Goal: Communication & Community: Ask a question

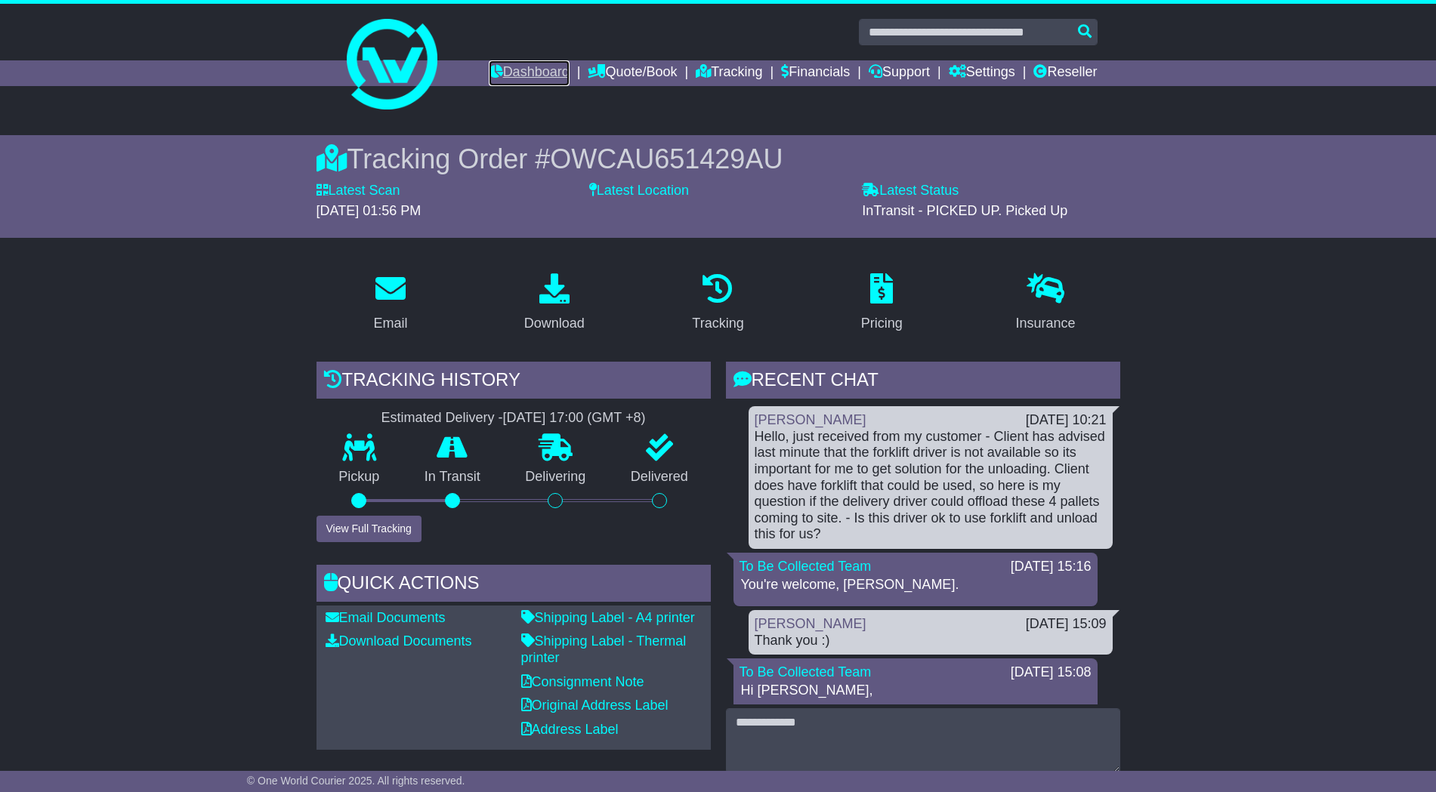
click at [511, 73] on link "Dashboard" at bounding box center [529, 73] width 81 height 26
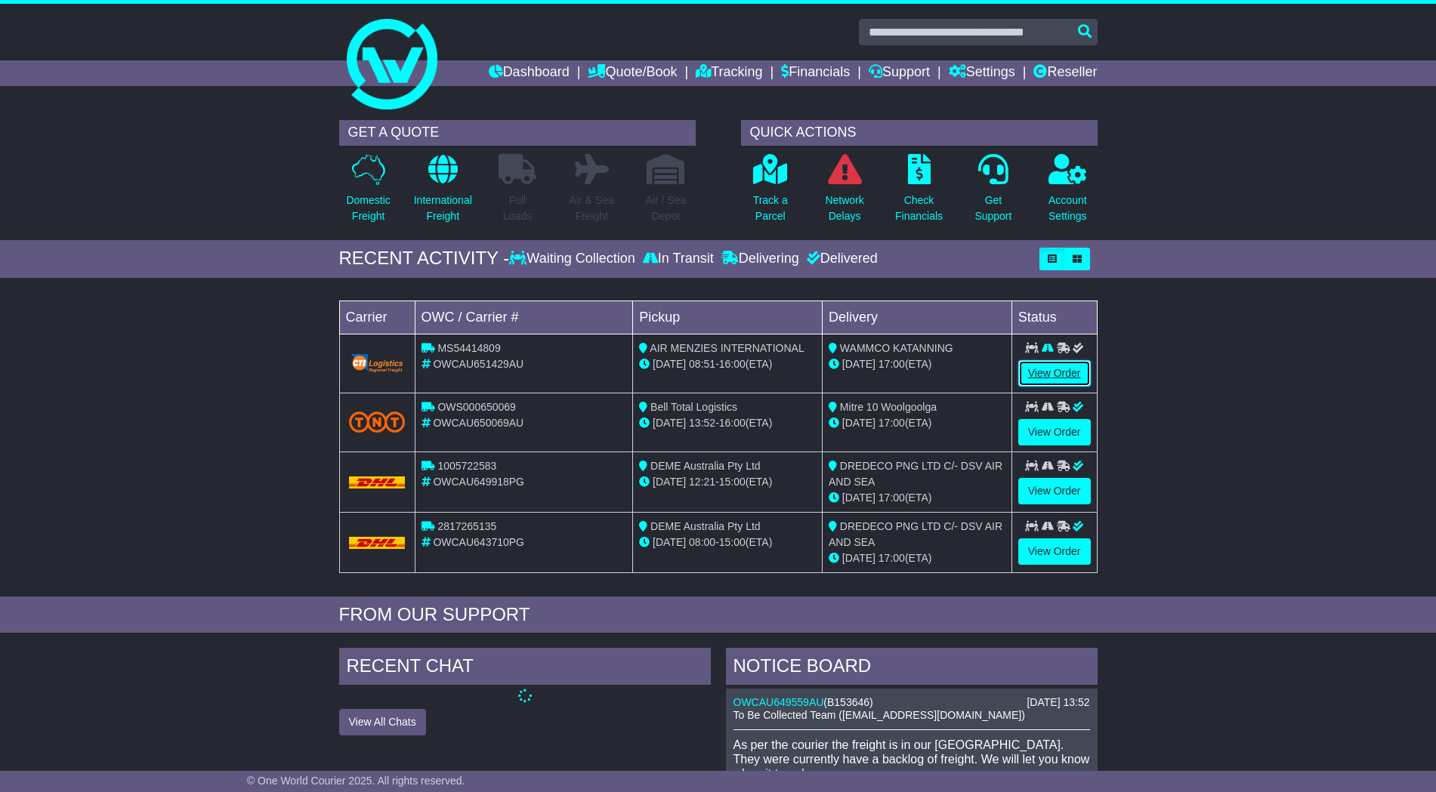
click at [1047, 378] on link "View Order" at bounding box center [1054, 373] width 73 height 26
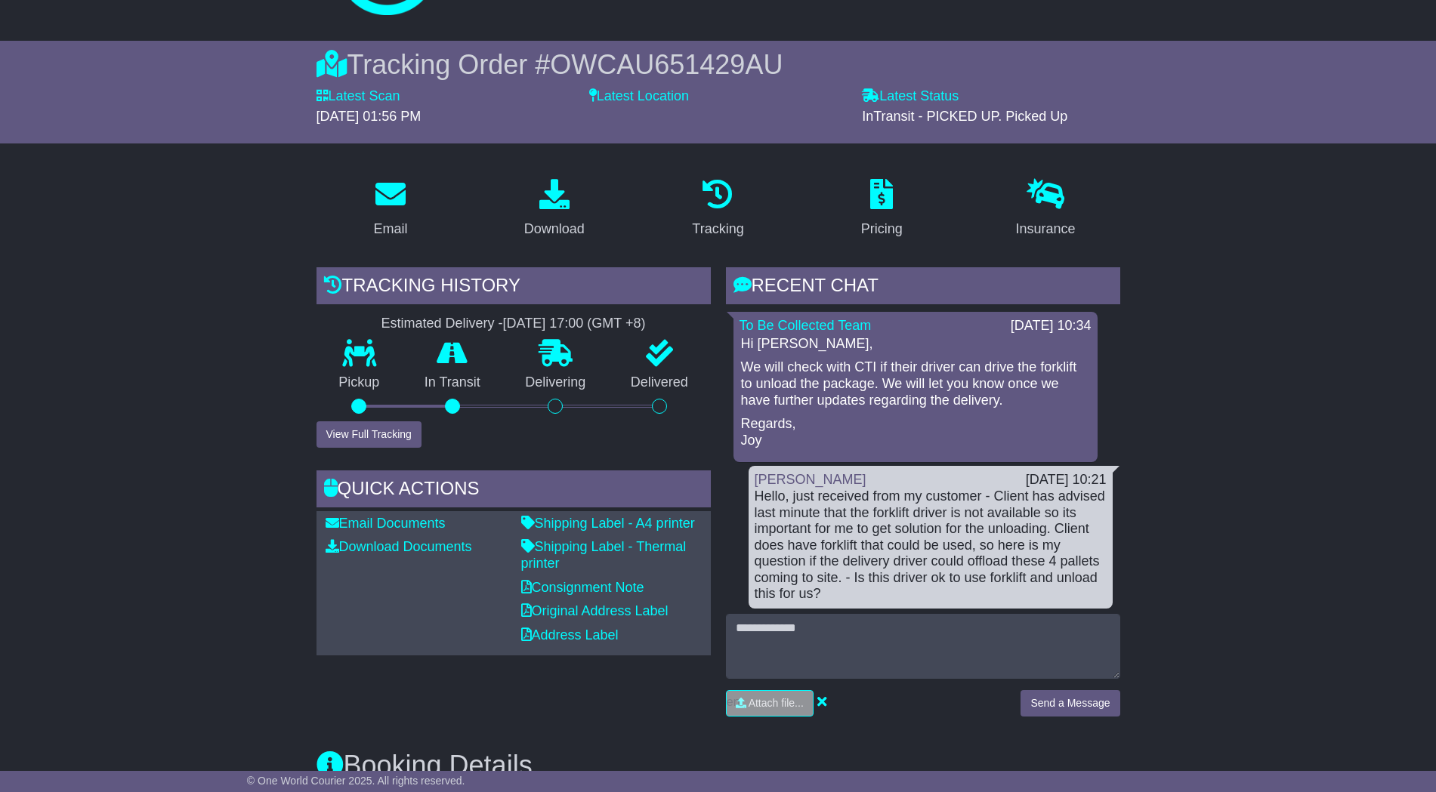
scroll to position [189, 0]
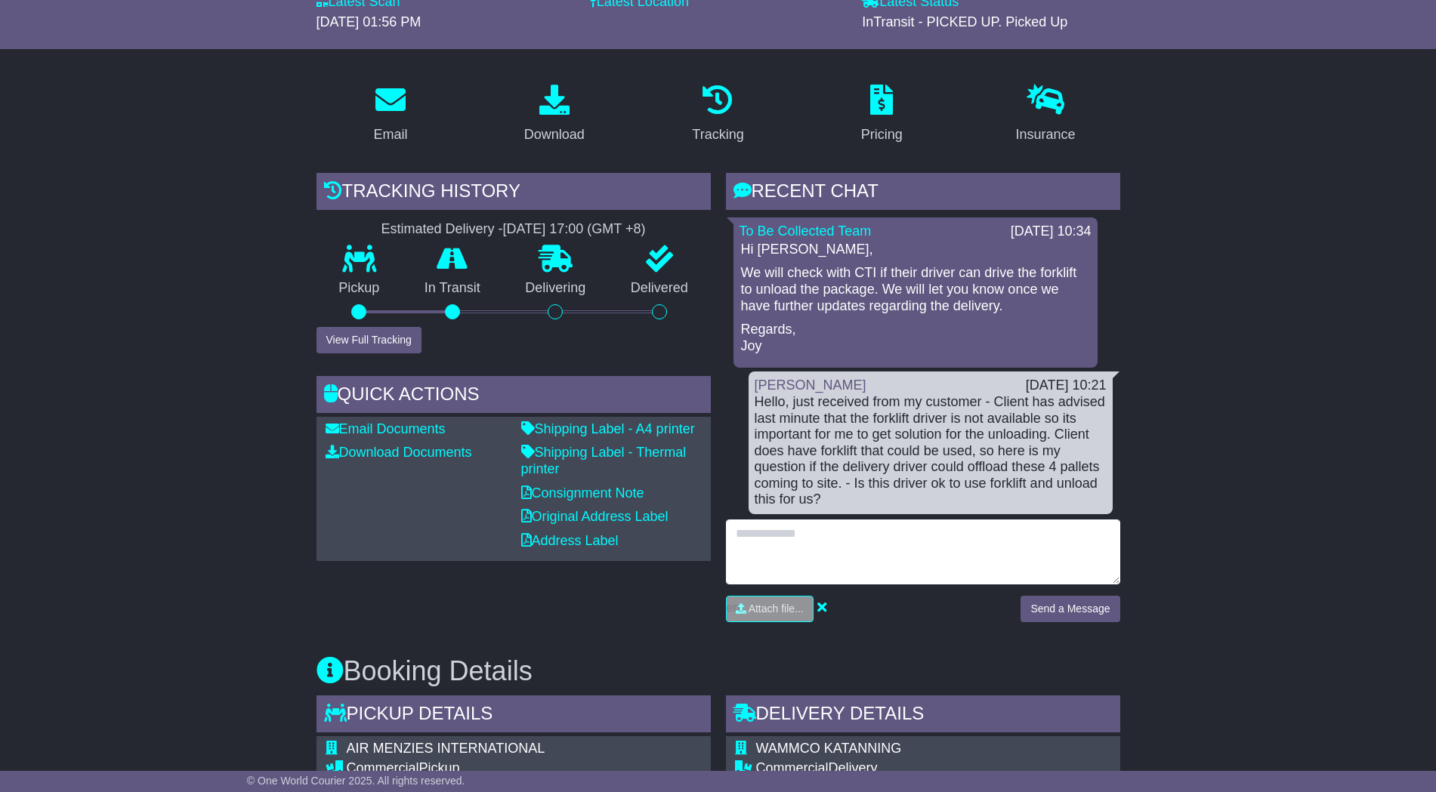
click at [808, 563] on textarea at bounding box center [923, 552] width 394 height 65
type textarea "**********"
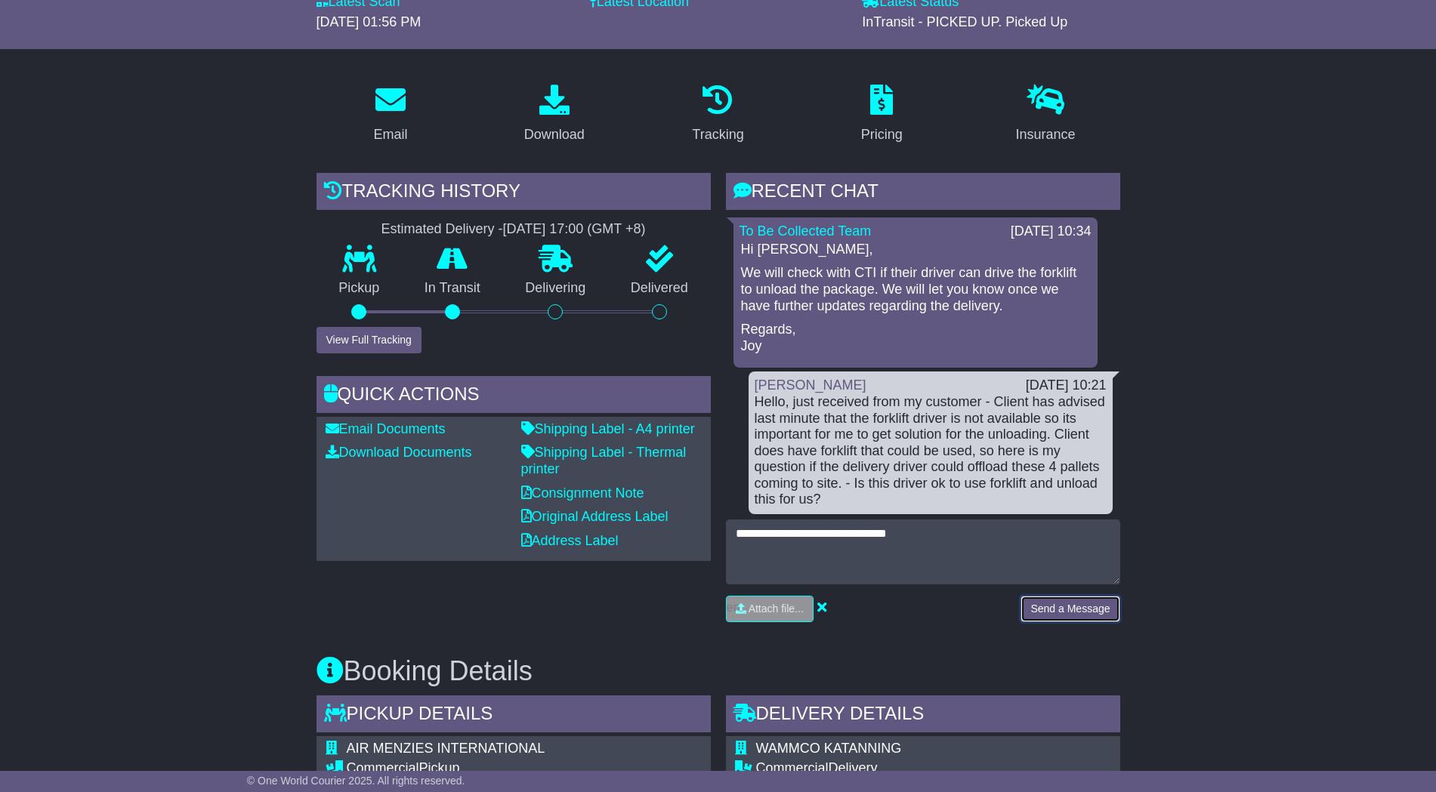
click at [1066, 600] on button "Send a Message" at bounding box center [1069, 609] width 99 height 26
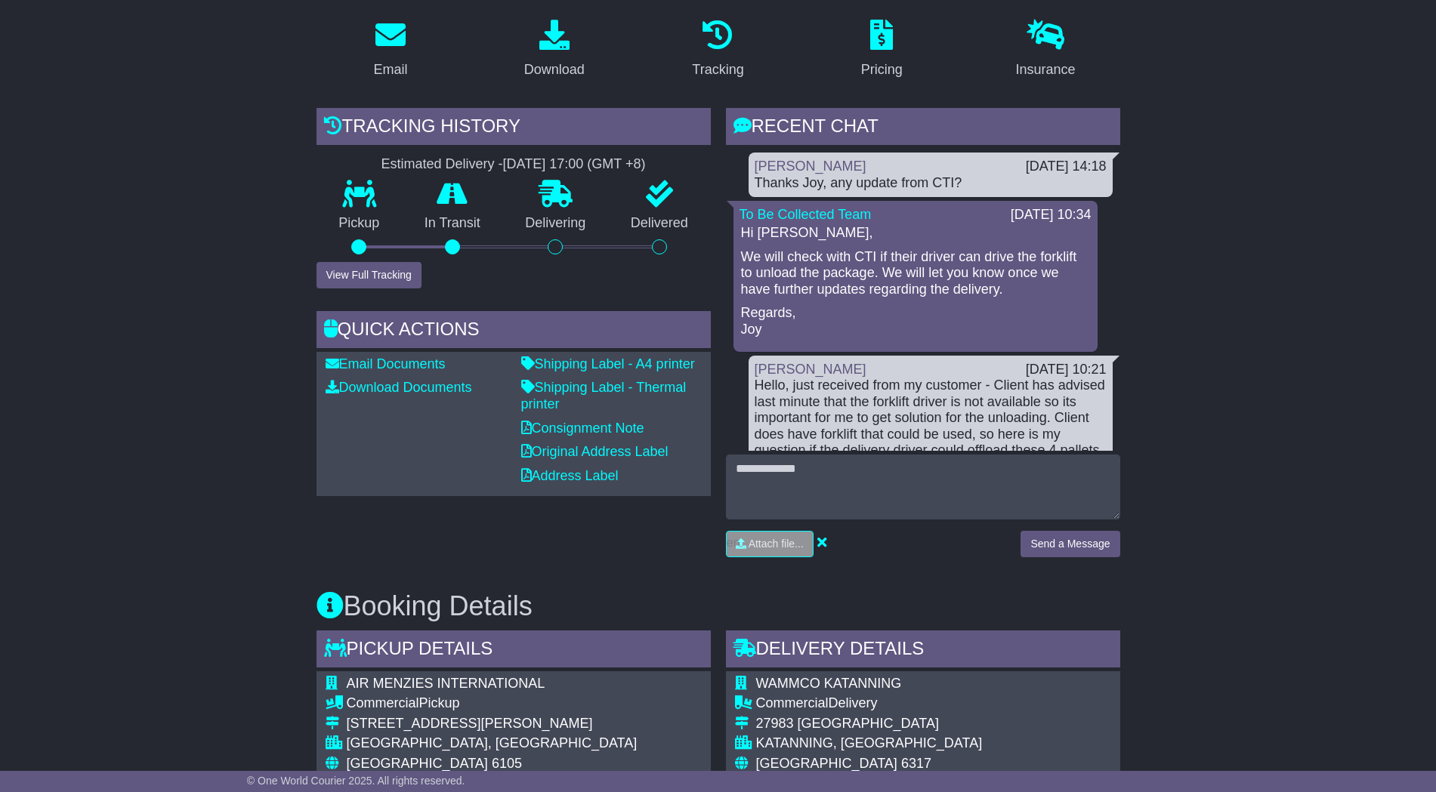
scroll to position [0, 0]
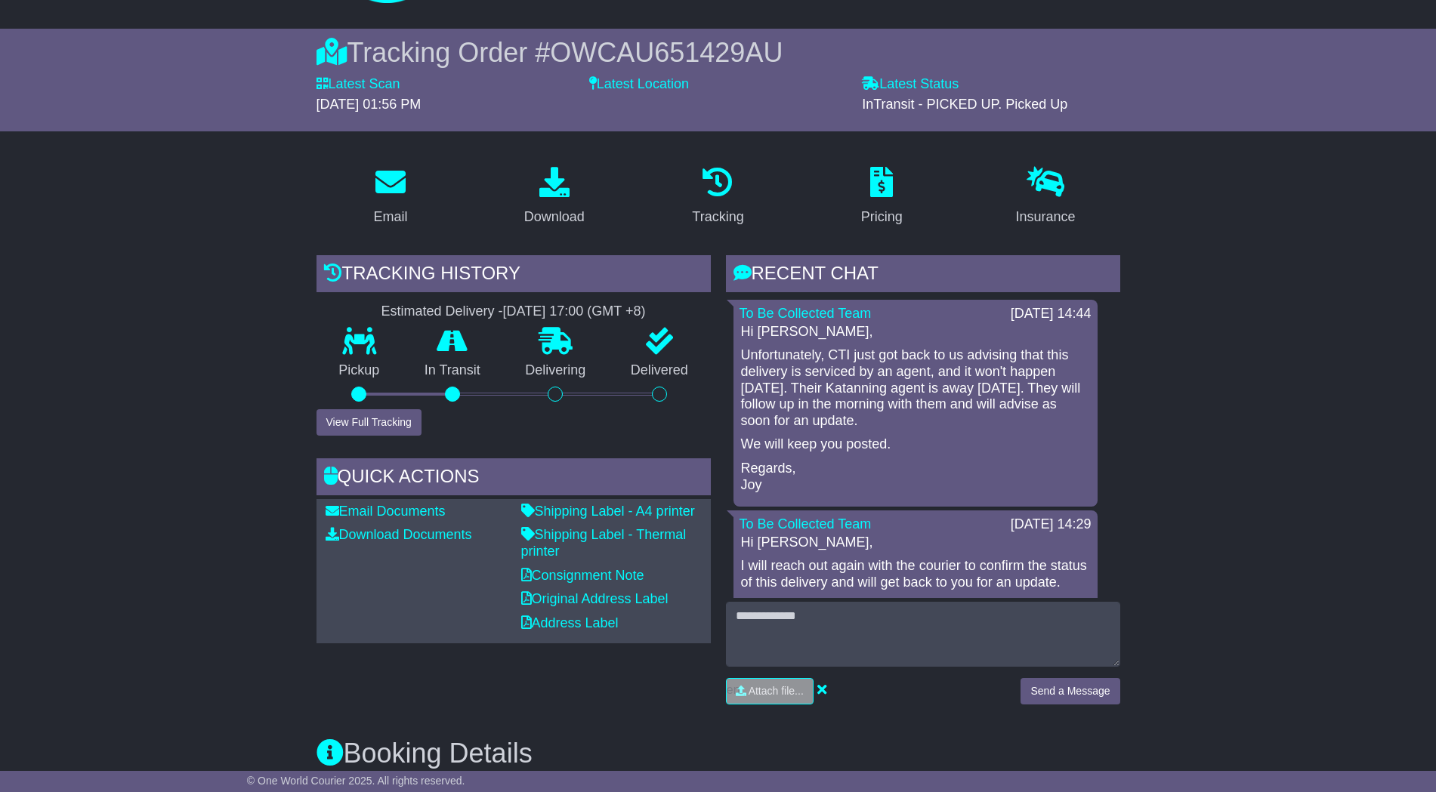
scroll to position [189, 0]
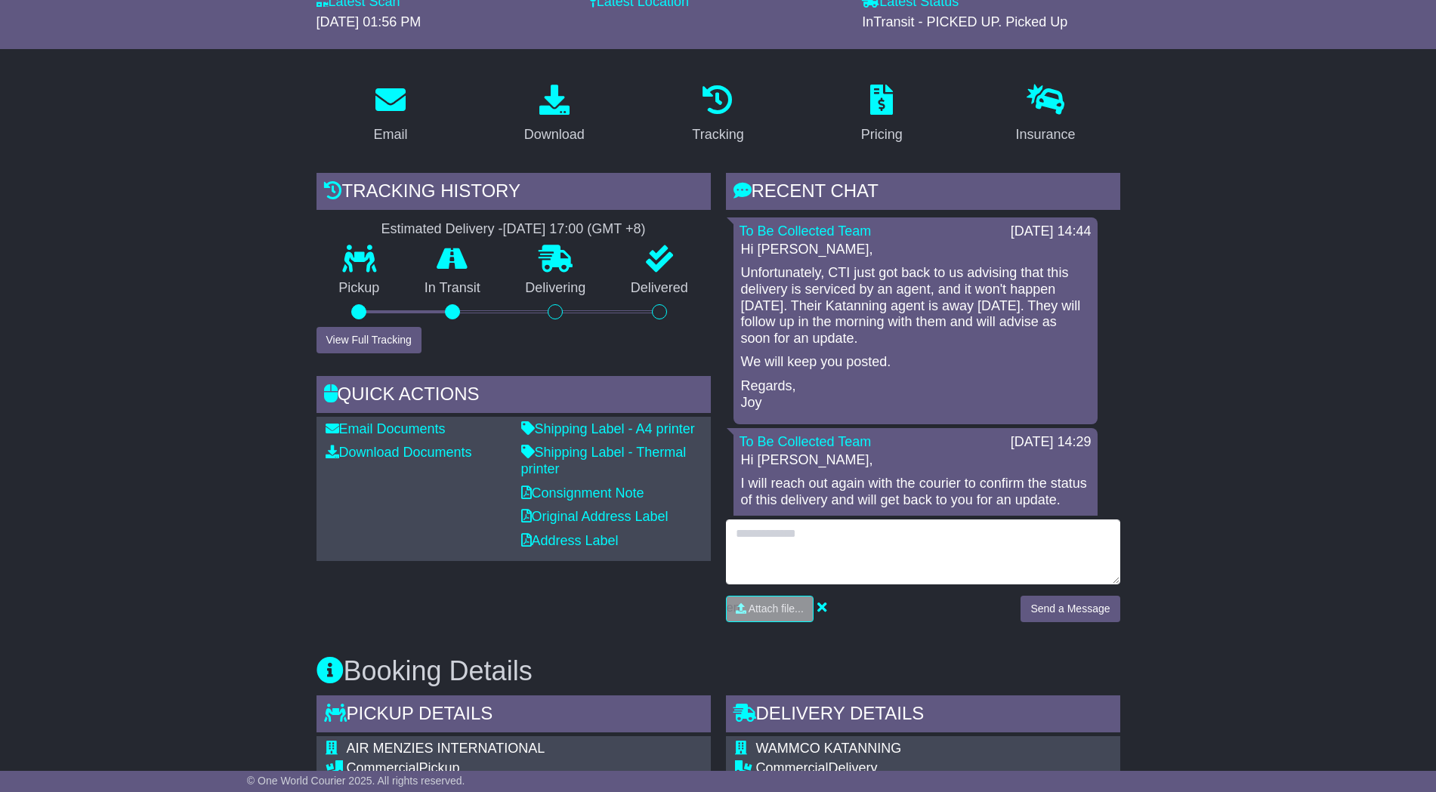
click at [804, 550] on textarea at bounding box center [923, 552] width 394 height 65
type textarea "**********"
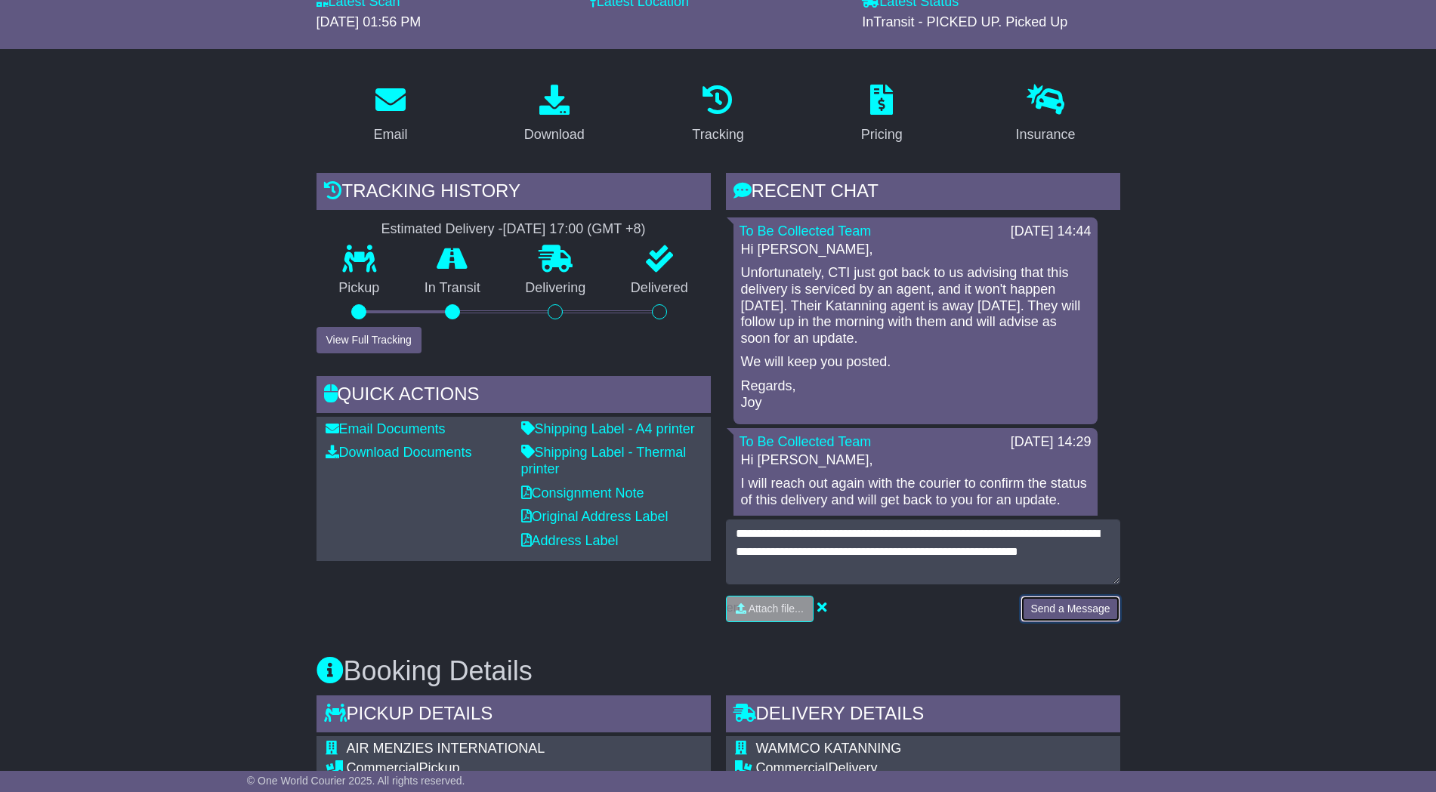
click at [1045, 600] on button "Send a Message" at bounding box center [1069, 609] width 99 height 26
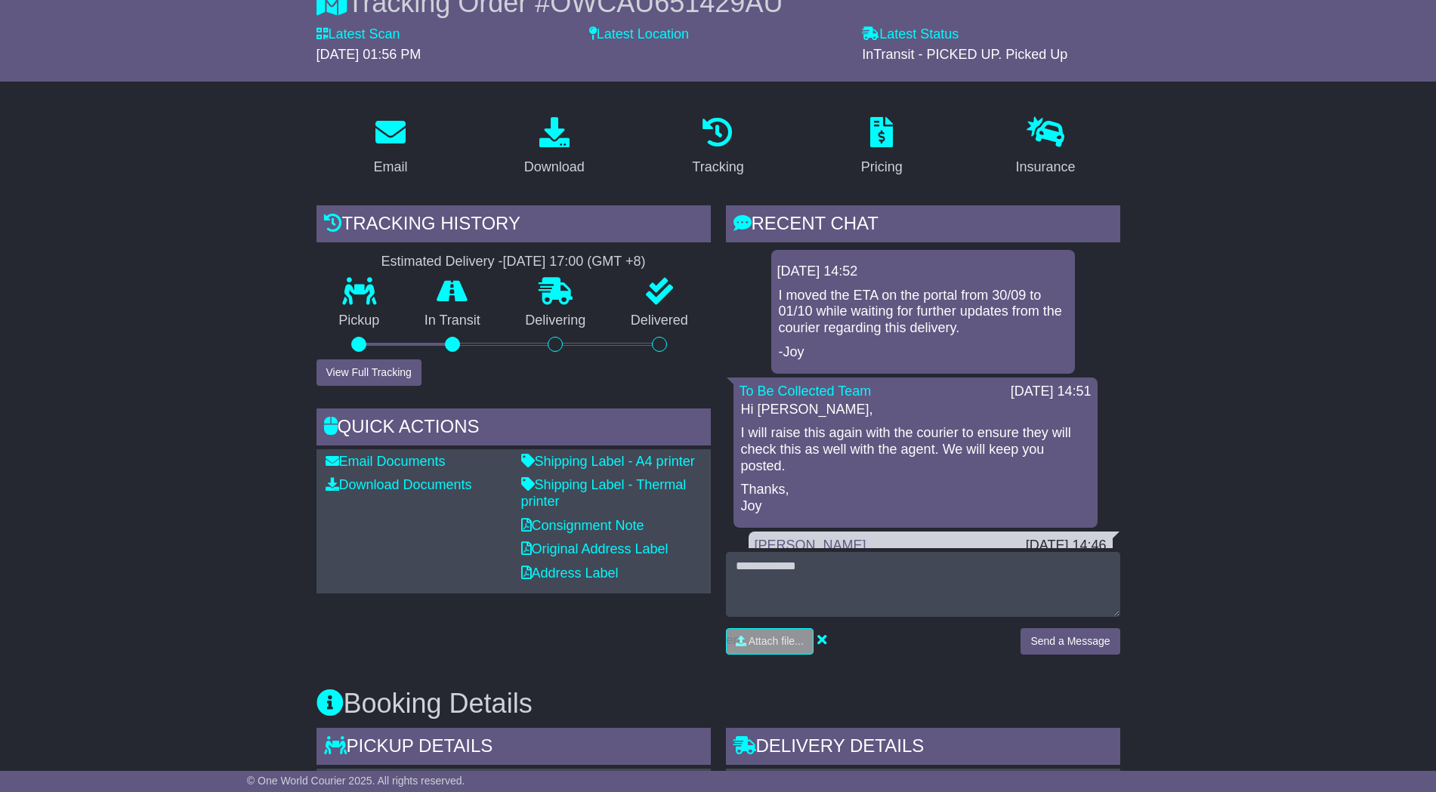
scroll to position [189, 0]
